Goal: Task Accomplishment & Management: Use online tool/utility

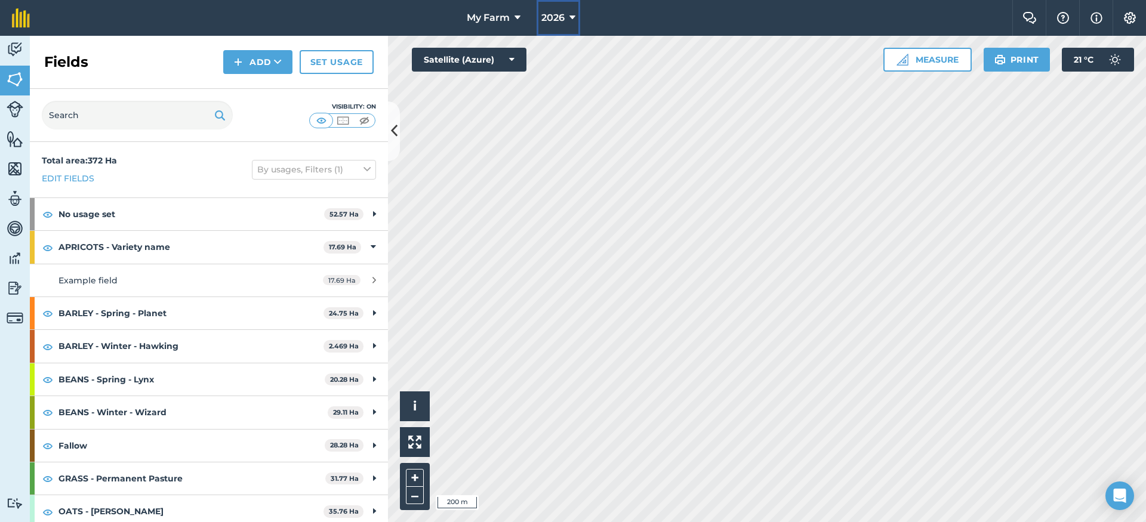
click at [563, 17] on span "2026" at bounding box center [552, 18] width 23 height 14
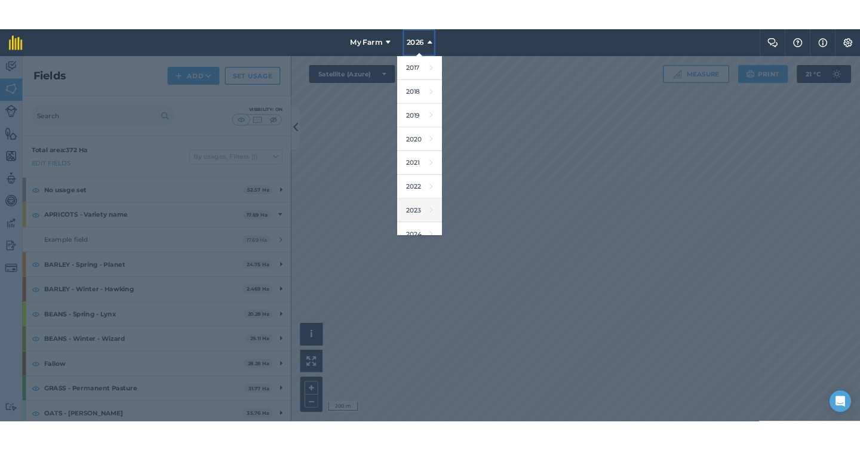
scroll to position [109, 0]
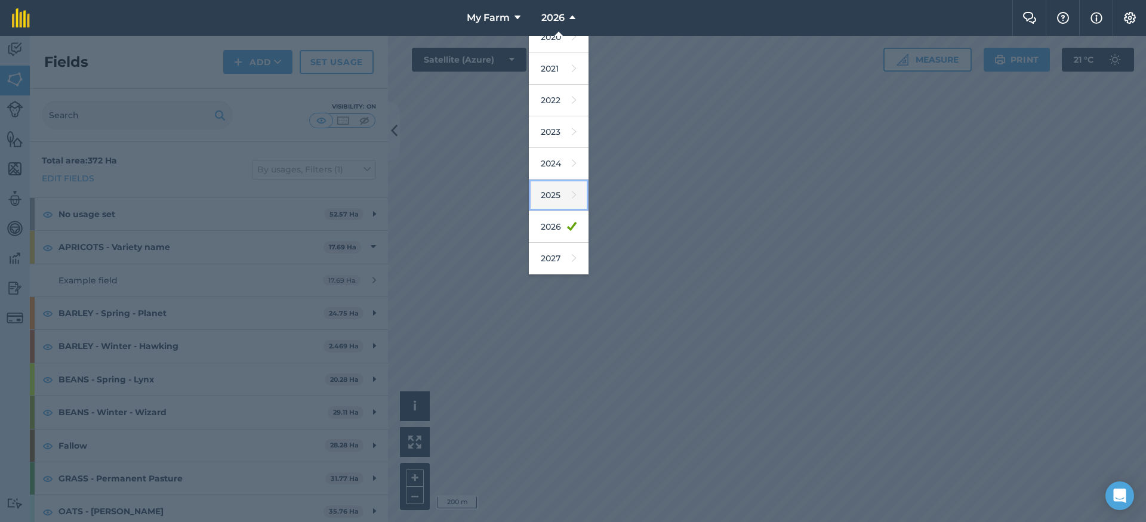
click at [559, 183] on link "2025" at bounding box center [559, 196] width 60 height 32
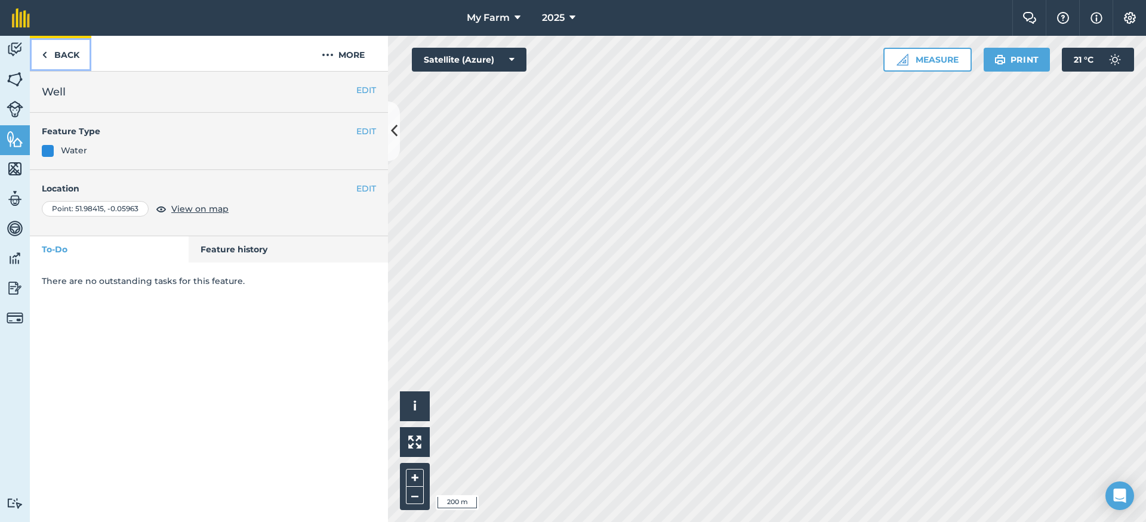
click at [75, 62] on link "Back" at bounding box center [60, 53] width 61 height 35
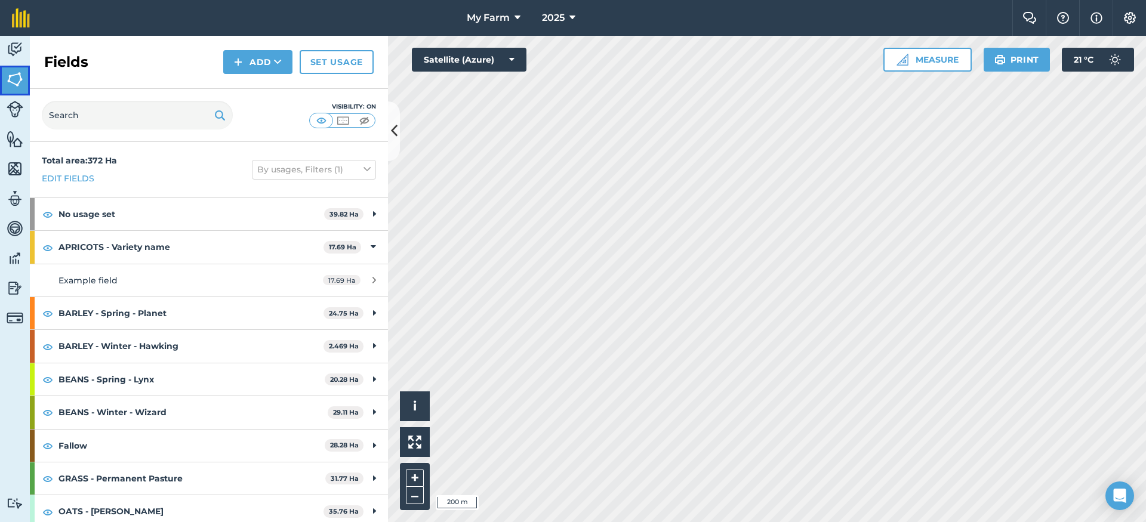
click at [24, 75] on link "Fields" at bounding box center [15, 81] width 30 height 30
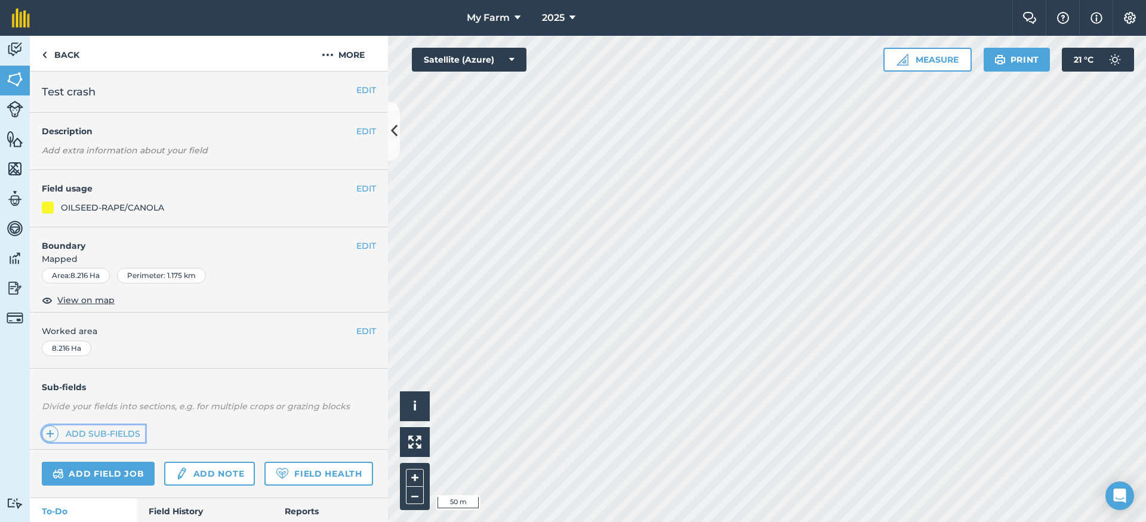
click at [119, 439] on link "Add sub-fields" at bounding box center [93, 434] width 103 height 17
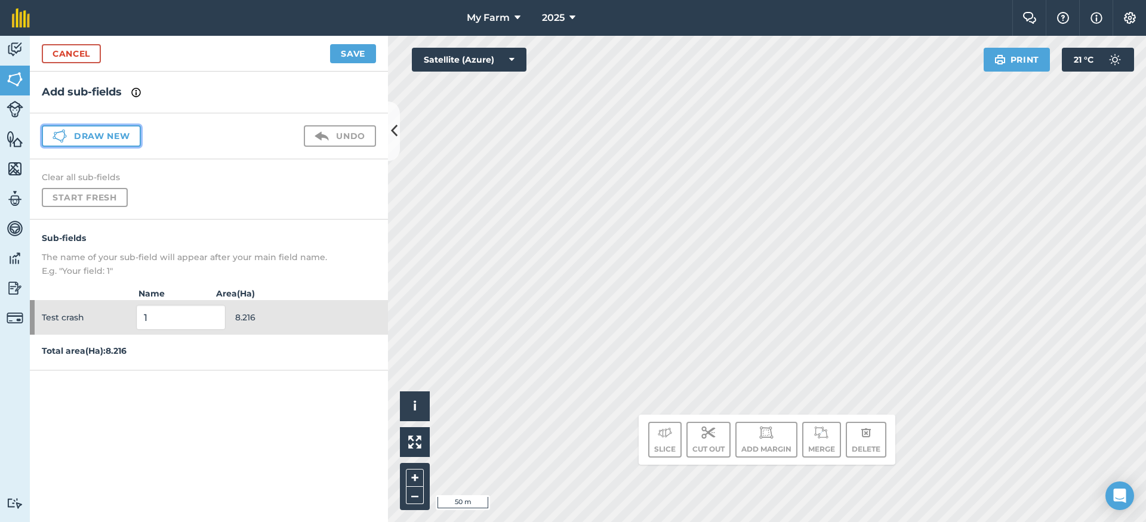
click at [117, 139] on button "Draw new" at bounding box center [91, 135] width 99 height 21
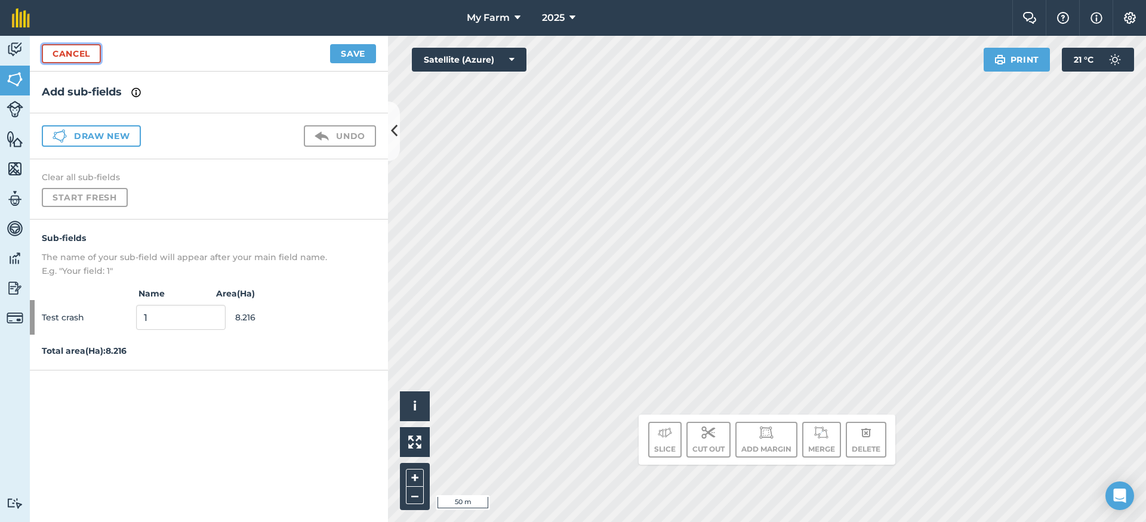
click at [90, 52] on link "Cancel" at bounding box center [71, 53] width 59 height 19
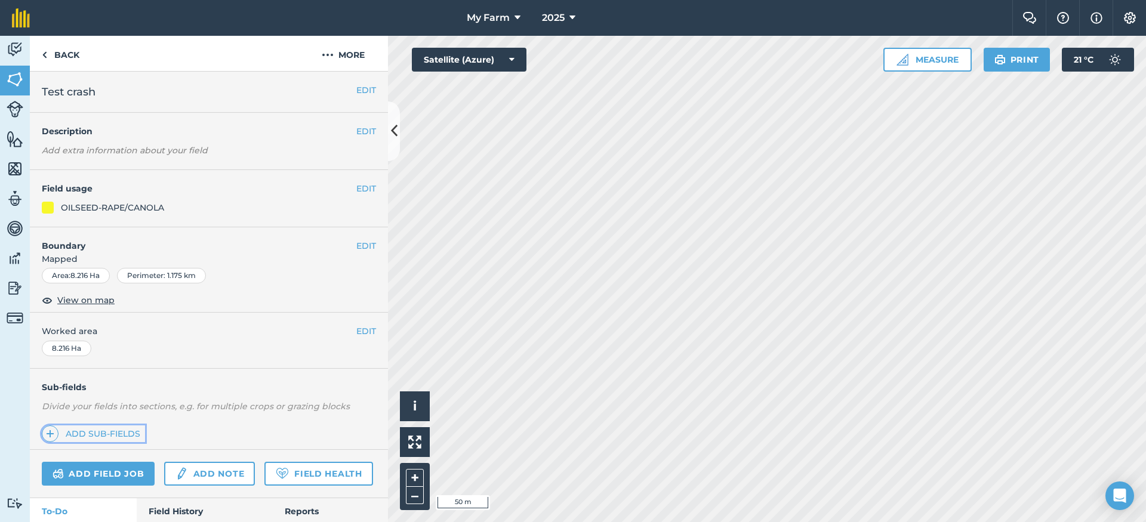
click at [97, 438] on link "Add sub-fields" at bounding box center [93, 434] width 103 height 17
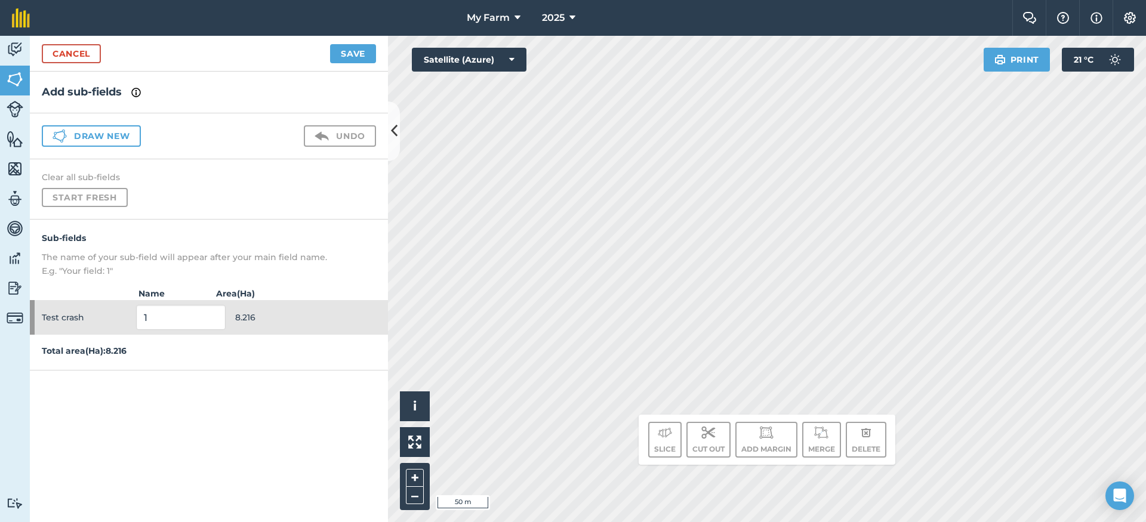
click at [140, 93] on img at bounding box center [136, 92] width 10 height 14
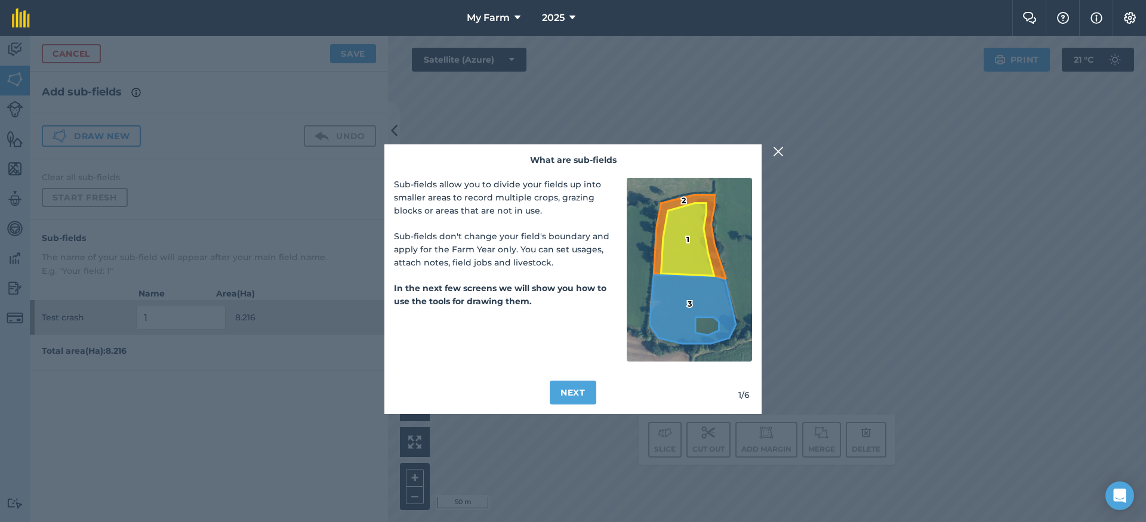
click at [776, 153] on img at bounding box center [778, 151] width 11 height 14
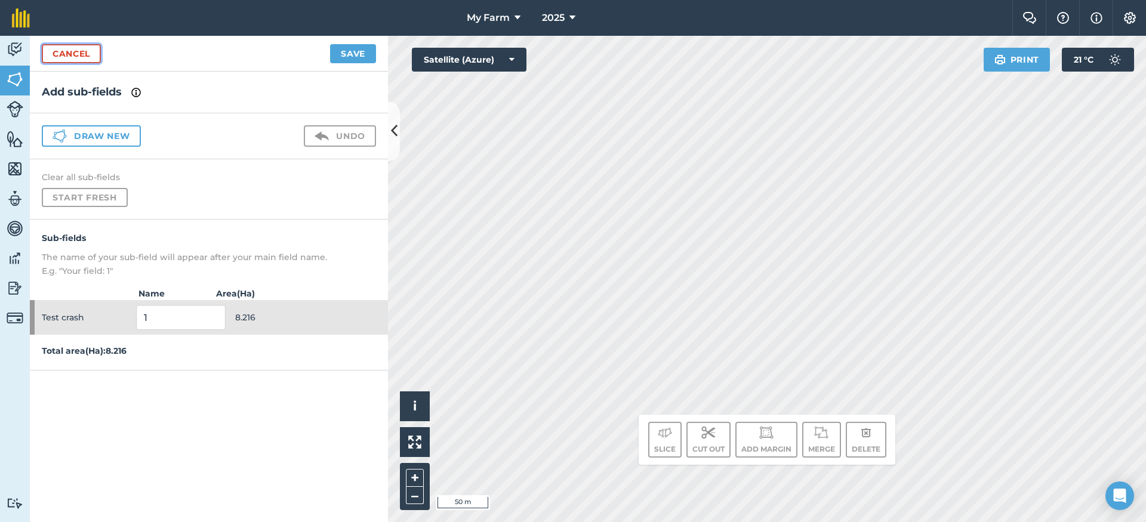
click at [91, 60] on link "Cancel" at bounding box center [71, 53] width 59 height 19
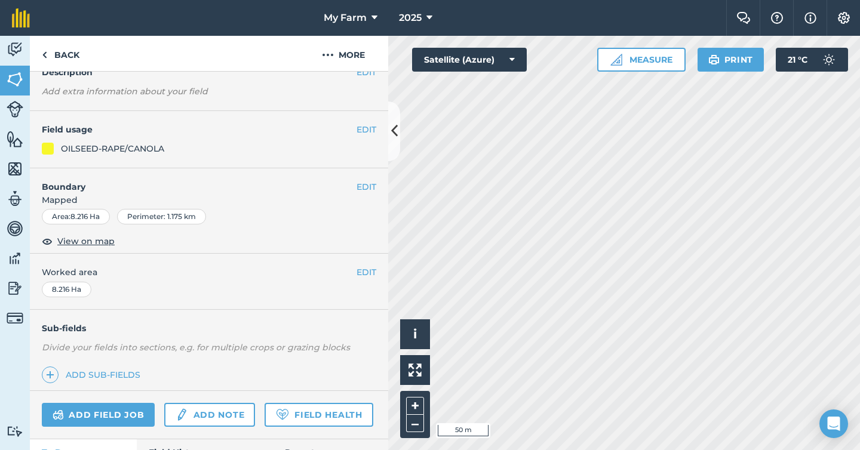
scroll to position [112, 0]
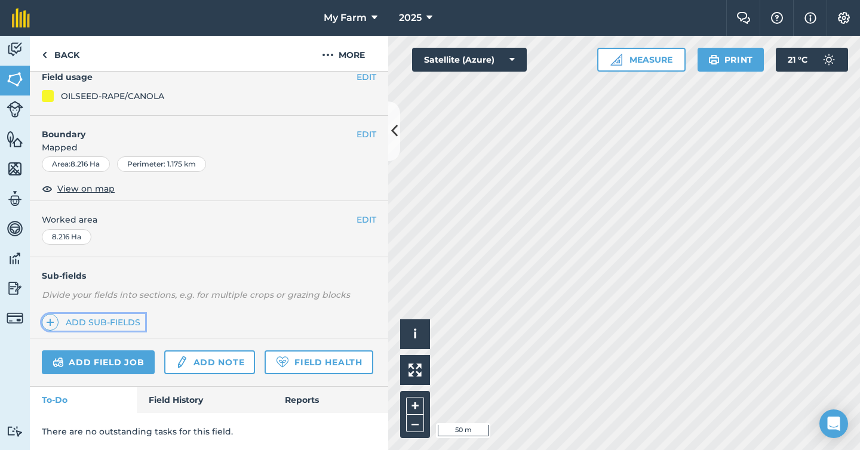
click at [130, 322] on link "Add sub-fields" at bounding box center [93, 322] width 103 height 17
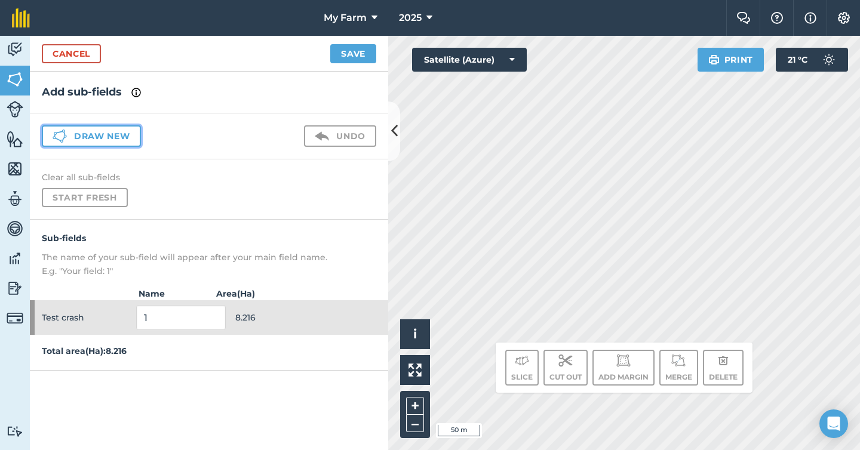
click at [128, 135] on button "Draw new" at bounding box center [91, 135] width 99 height 21
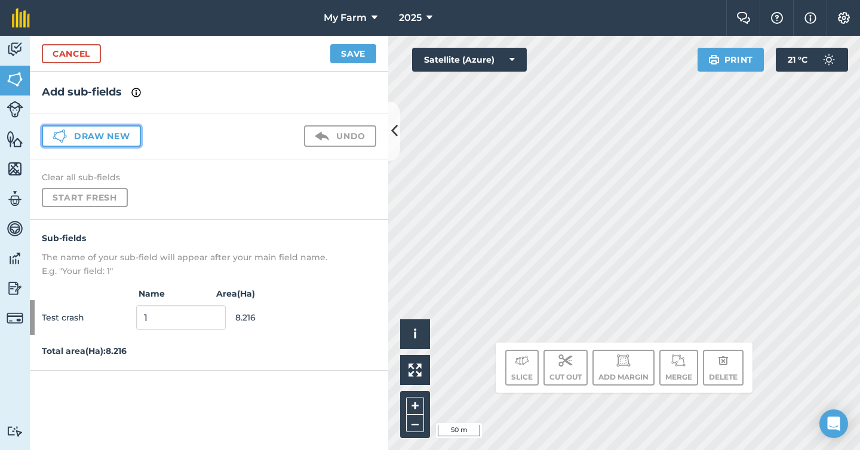
click at [128, 139] on button "Draw new" at bounding box center [91, 135] width 99 height 21
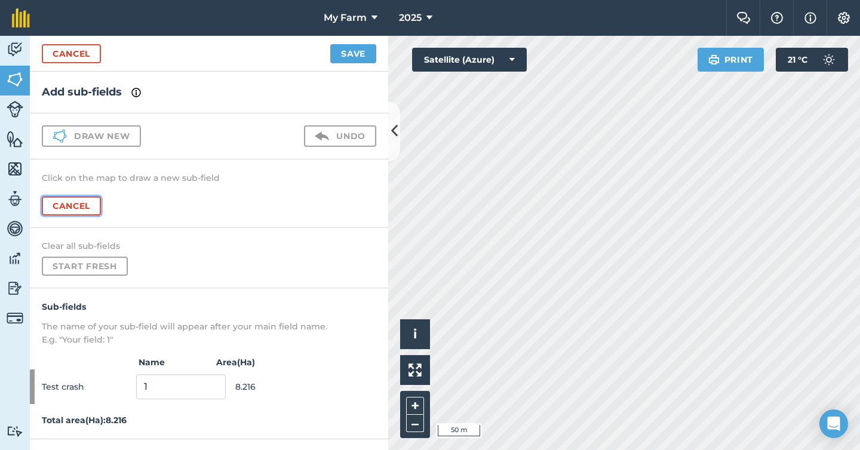
click at [69, 198] on button "Cancel" at bounding box center [71, 205] width 59 height 19
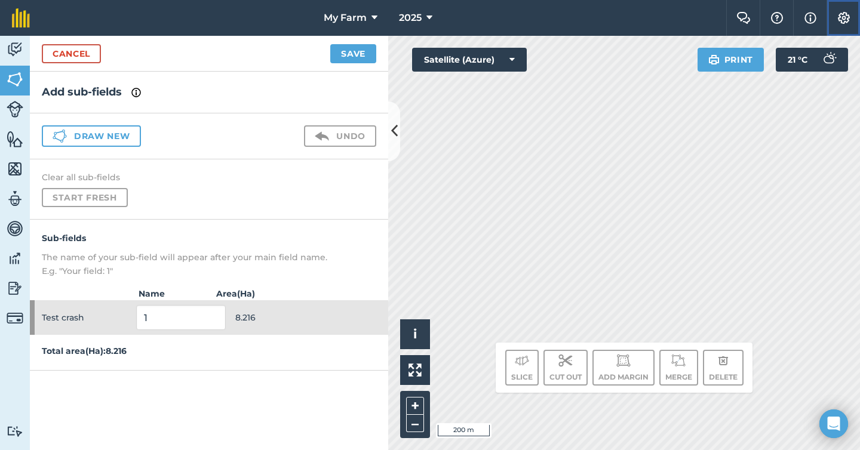
click at [844, 19] on img at bounding box center [843, 18] width 14 height 12
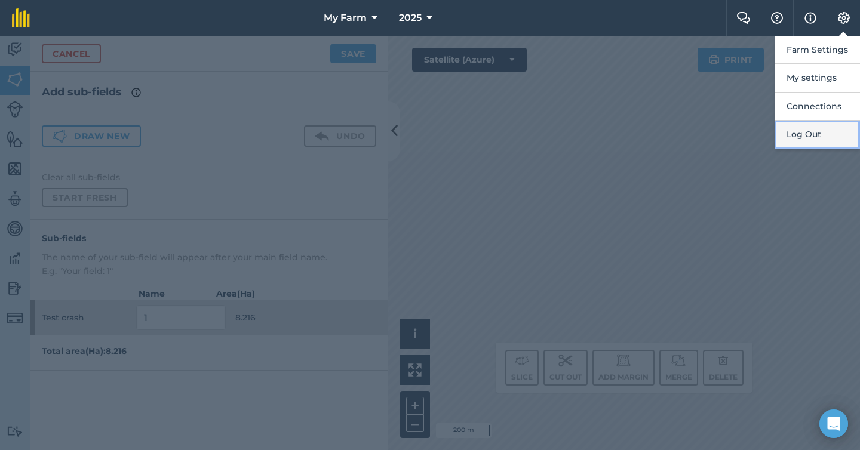
click at [815, 133] on button "Log Out" at bounding box center [816, 135] width 85 height 28
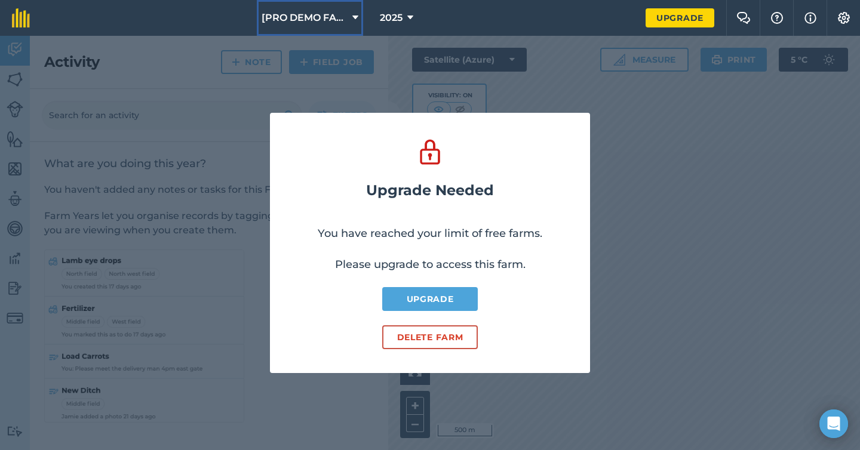
click at [336, 13] on span "[PRO DEMO FARM] - Home" at bounding box center [304, 18] width 86 height 14
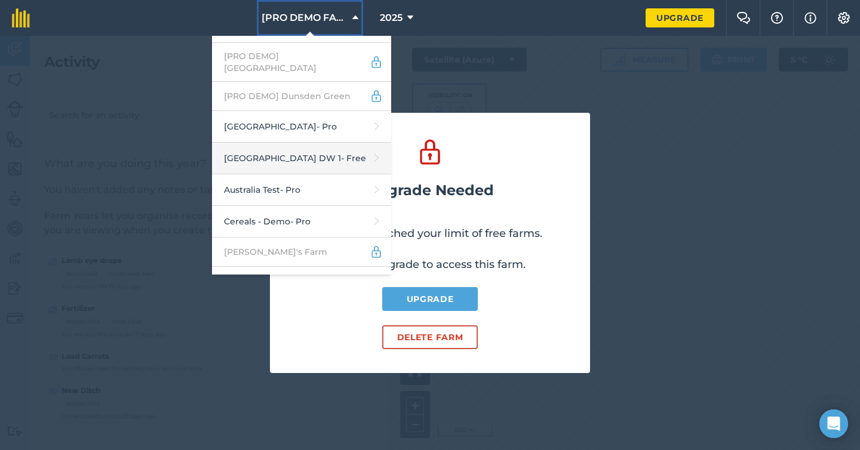
scroll to position [310, 0]
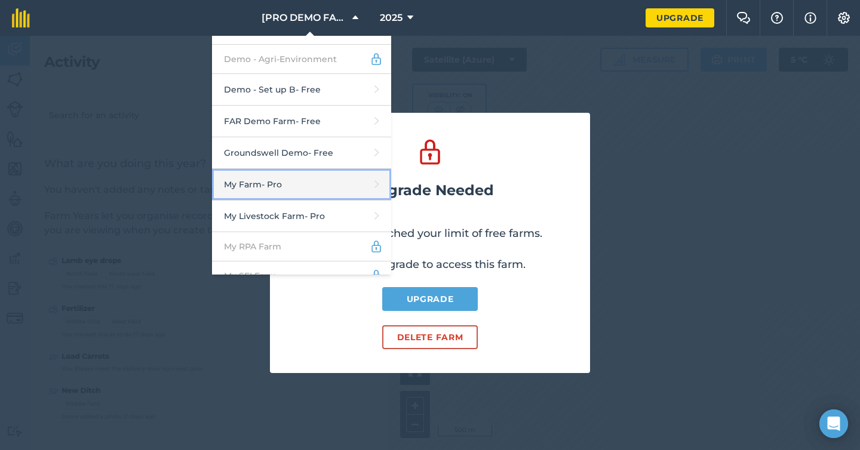
click at [291, 169] on link "My Farm - Pro" at bounding box center [301, 185] width 179 height 32
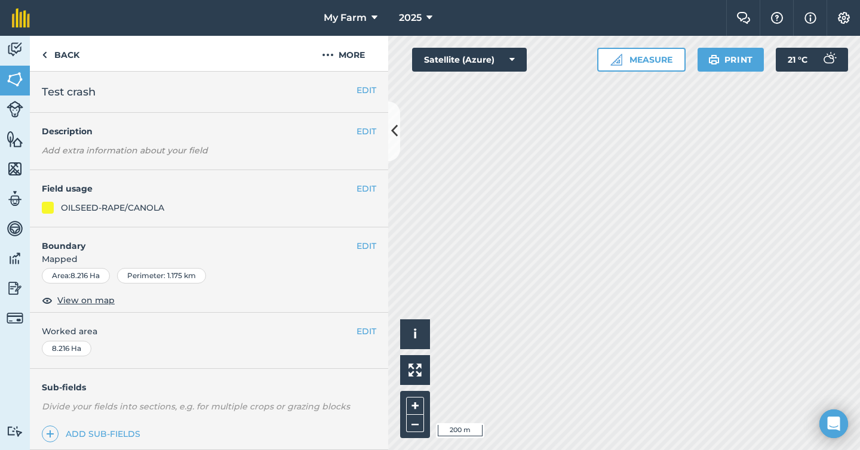
scroll to position [112, 0]
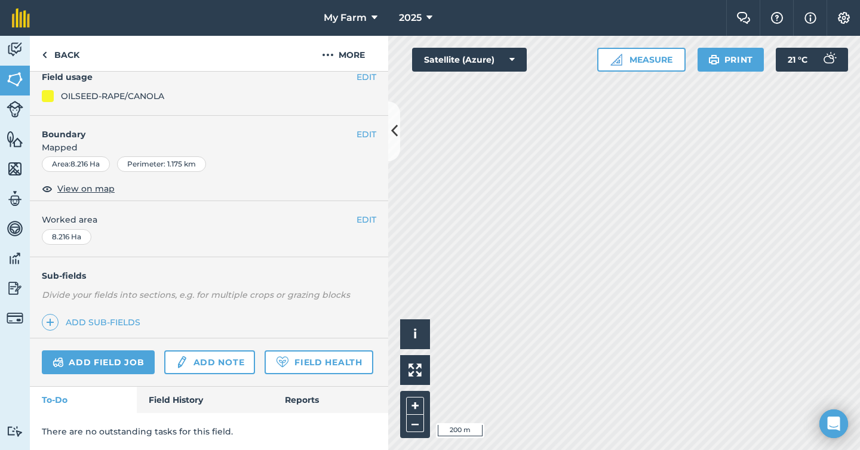
drag, startPoint x: 114, startPoint y: 333, endPoint x: 120, endPoint y: 327, distance: 8.4
click at [114, 333] on div "Sub-fields Divide your fields into sections, e.g. for multiple crops or grazing…" at bounding box center [209, 297] width 358 height 81
click at [121, 324] on link "Add sub-fields" at bounding box center [93, 322] width 103 height 17
